Goal: Task Accomplishment & Management: Use online tool/utility

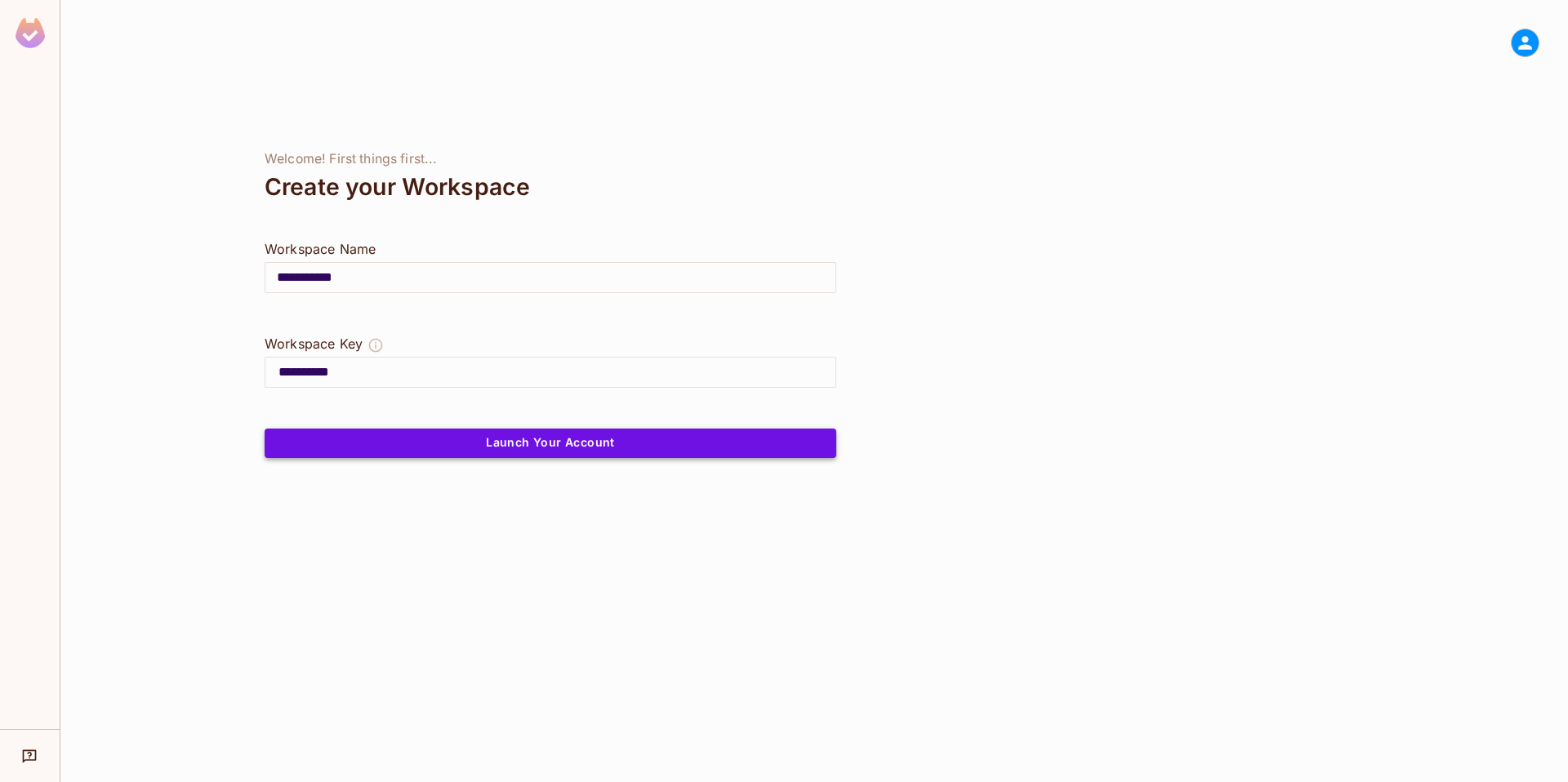
click at [519, 438] on button "Launch Your Account" at bounding box center [550, 443] width 572 height 29
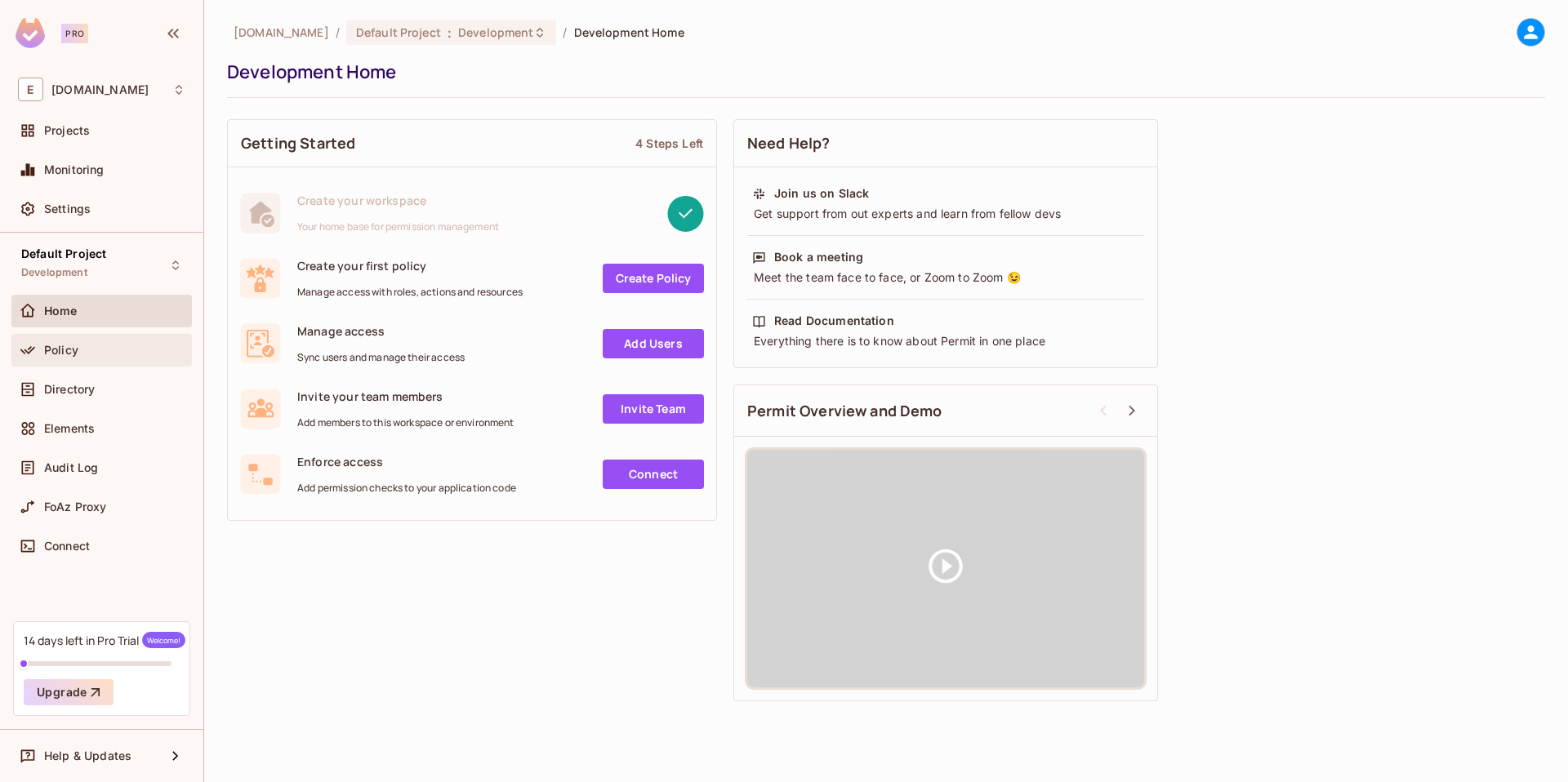
click at [102, 344] on div "Policy" at bounding box center [115, 350] width 141 height 13
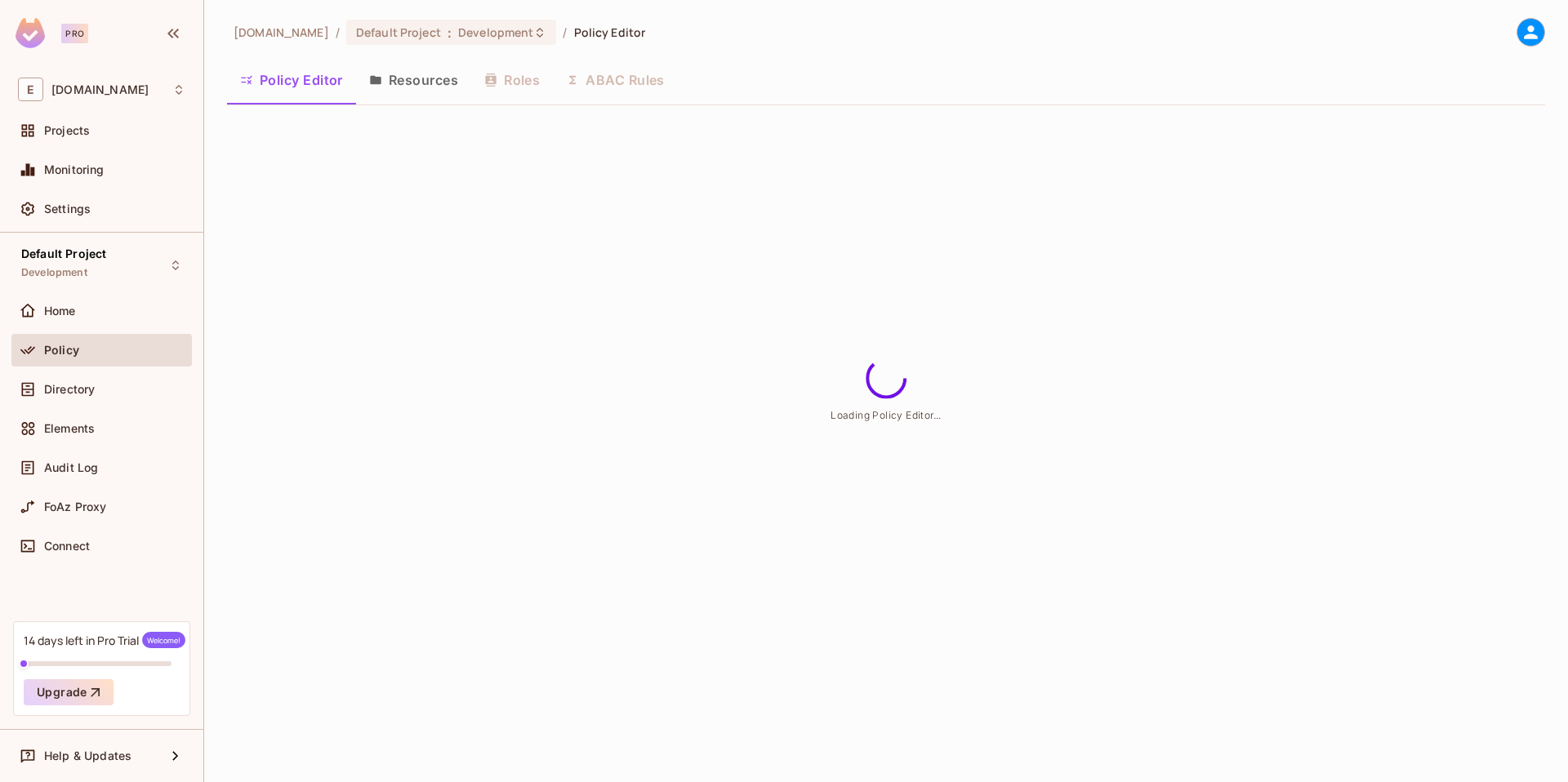
click at [397, 90] on button "Resources" at bounding box center [413, 80] width 115 height 41
